Goal: Transaction & Acquisition: Purchase product/service

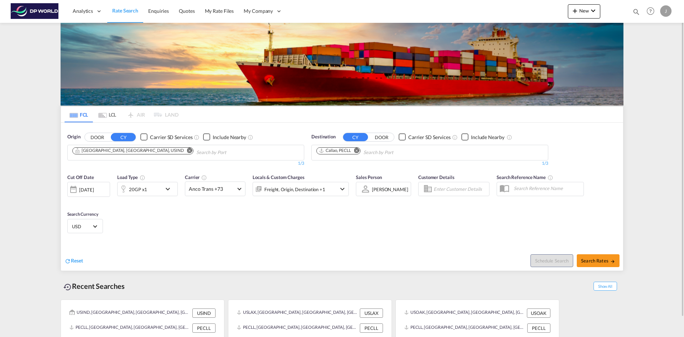
click at [187, 151] on md-icon "Remove" at bounding box center [189, 149] width 5 height 5
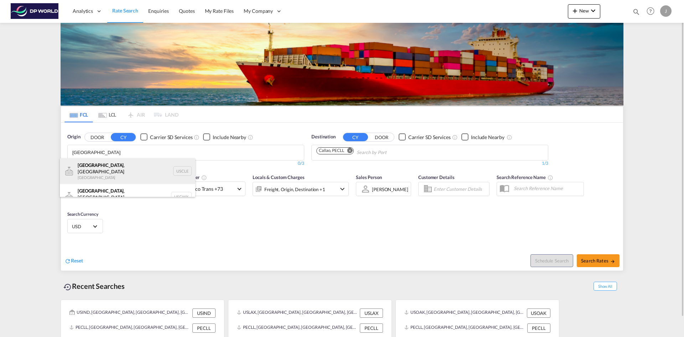
type input "[GEOGRAPHIC_DATA]"
click at [92, 168] on div "[GEOGRAPHIC_DATA] , [GEOGRAPHIC_DATA] [GEOGRAPHIC_DATA] USCLE" at bounding box center [127, 171] width 135 height 26
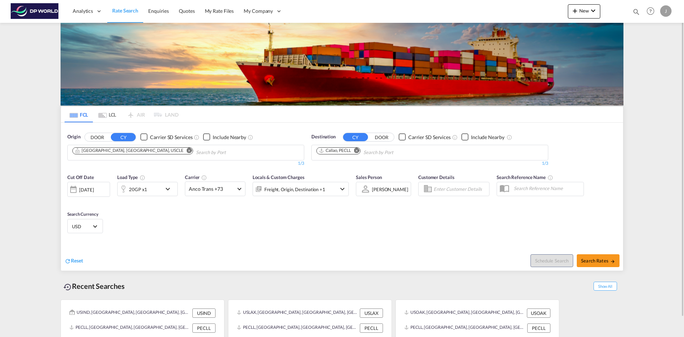
click at [358, 150] on md-icon "Remove" at bounding box center [356, 149] width 5 height 5
type input "P"
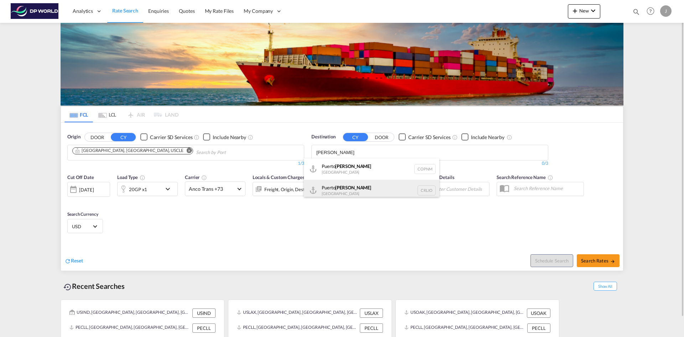
type input "[PERSON_NAME]"
click at [324, 188] on div "Puerto [PERSON_NAME] [GEOGRAPHIC_DATA] CRLIO" at bounding box center [371, 189] width 135 height 21
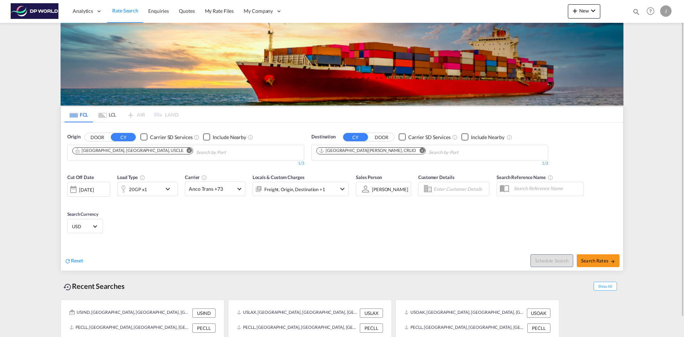
click at [89, 187] on div "[DATE]" at bounding box center [86, 189] width 15 height 6
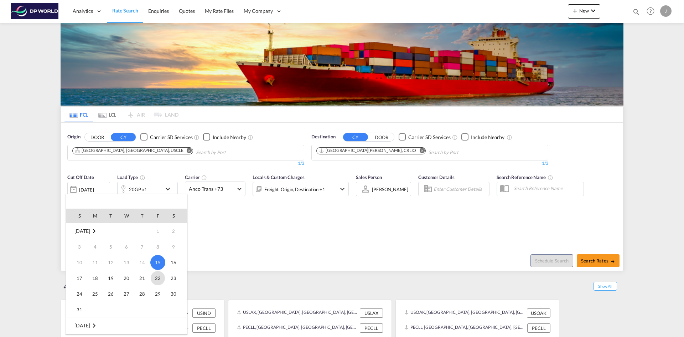
click at [154, 278] on span "22" at bounding box center [158, 278] width 14 height 14
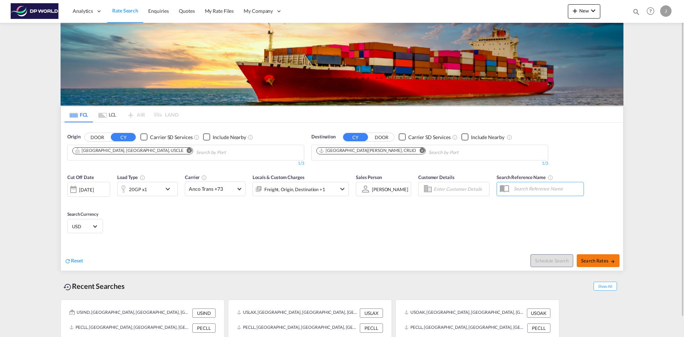
click at [598, 260] on span "Search Rates" at bounding box center [598, 260] width 34 height 6
type input "USCLE to CRLIO / [DATE]"
